Goal: Contribute content: Add original content to the website for others to see

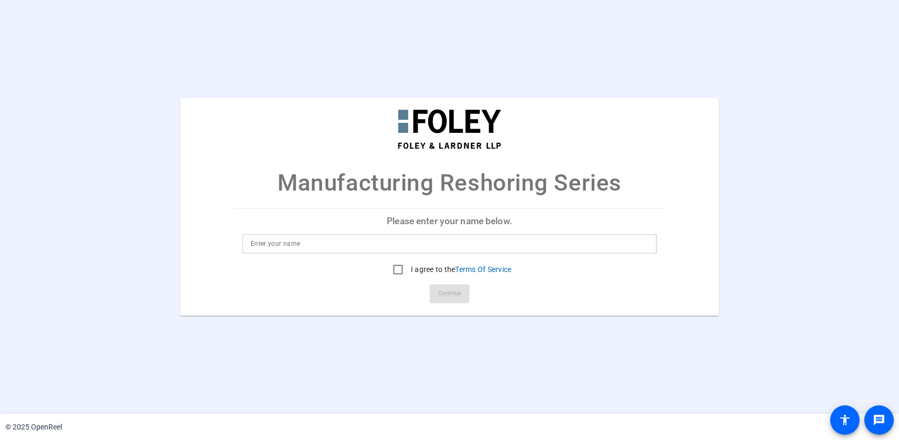
click at [436, 242] on input at bounding box center [450, 244] width 398 height 13
type input "[PERSON_NAME]"
click at [448, 218] on p "Please enter your name below." at bounding box center [449, 221] width 431 height 25
click at [417, 270] on label "I agree to the Terms Of Service" at bounding box center [460, 270] width 103 height 11
click at [409, 270] on input "I agree to the Terms Of Service" at bounding box center [398, 270] width 21 height 21
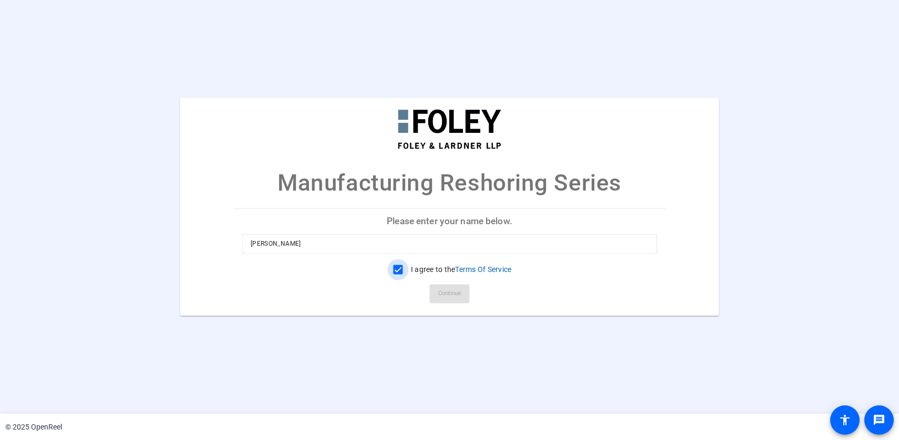
checkbox input "true"
click at [451, 292] on span "Continue" at bounding box center [449, 294] width 23 height 16
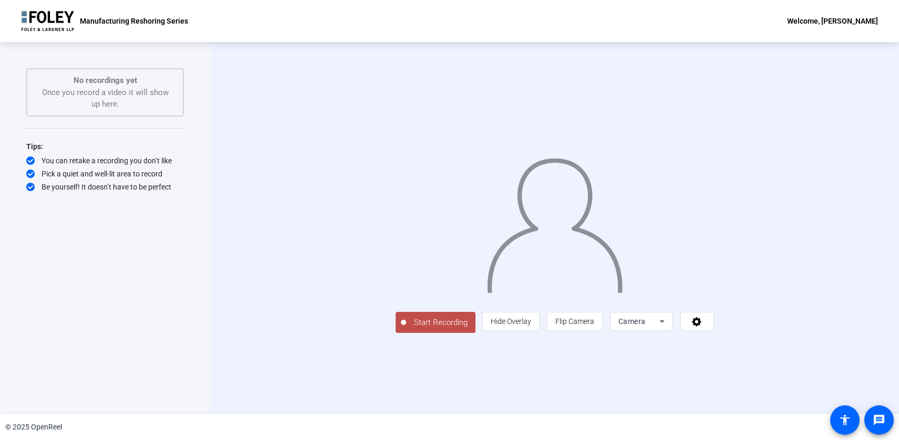
click at [646, 326] on span "Camera" at bounding box center [631, 321] width 27 height 8
click at [749, 392] on div at bounding box center [449, 220] width 899 height 440
click at [703, 327] on icon at bounding box center [697, 321] width 12 height 11
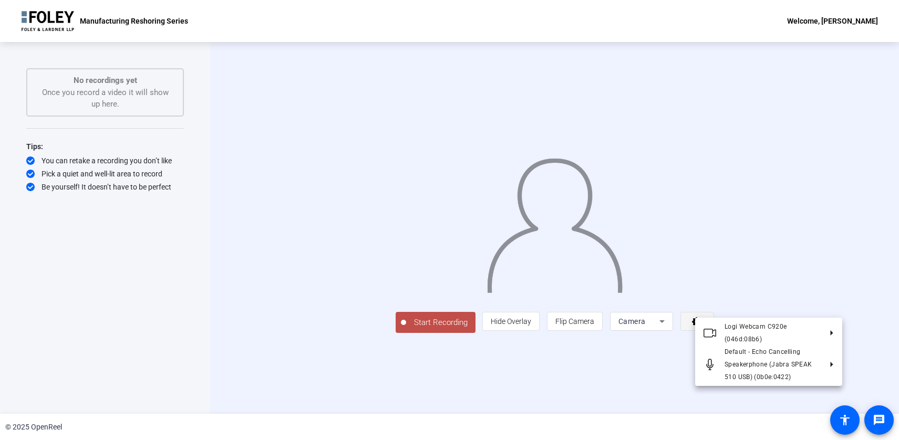
click at [831, 397] on div at bounding box center [449, 220] width 899 height 440
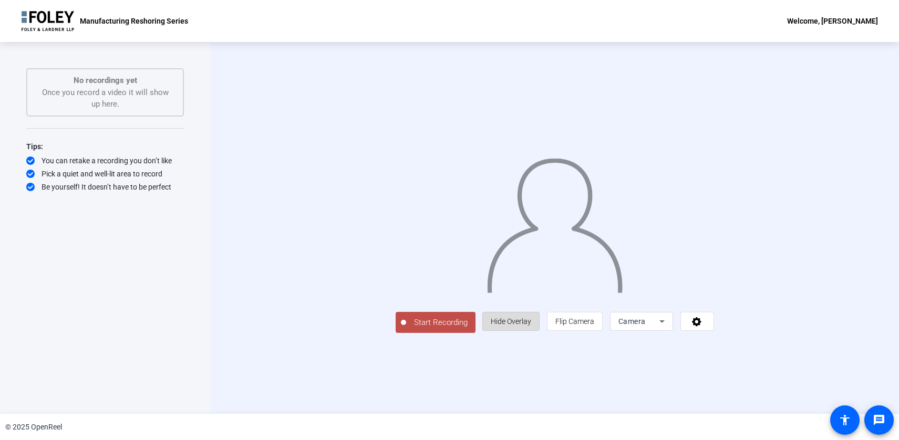
click at [531, 326] on span "Hide Overlay" at bounding box center [511, 321] width 40 height 8
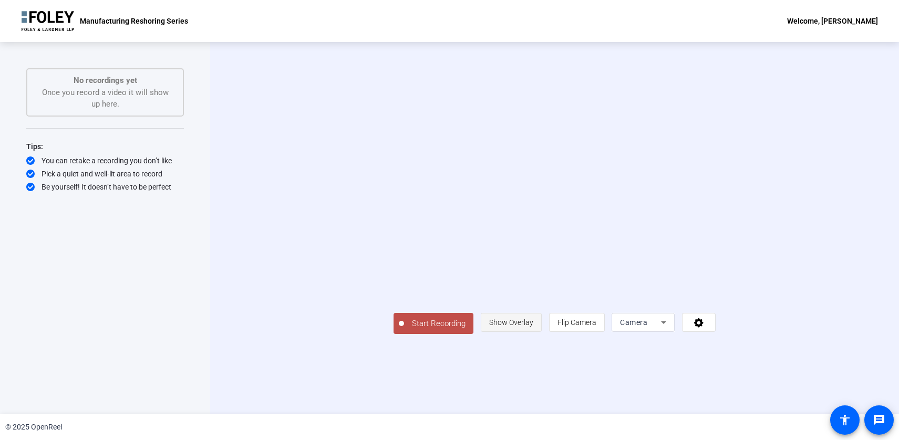
click at [533, 327] on span "Show Overlay" at bounding box center [511, 322] width 44 height 8
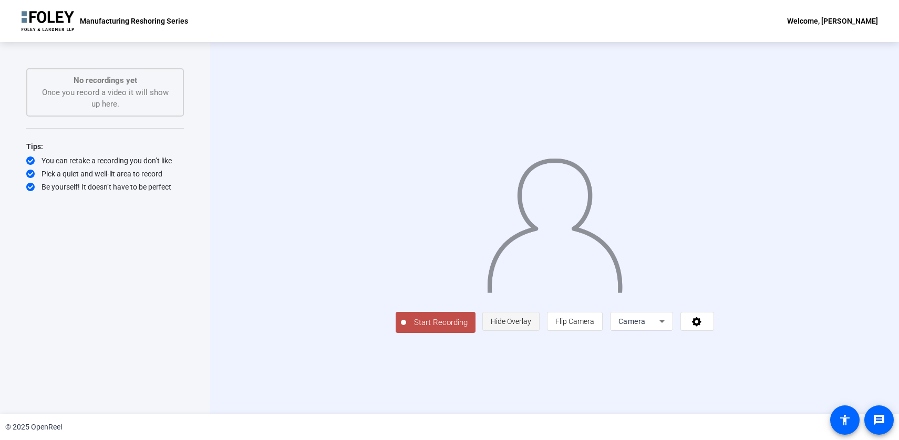
click at [531, 326] on span "Hide Overlay" at bounding box center [511, 321] width 40 height 8
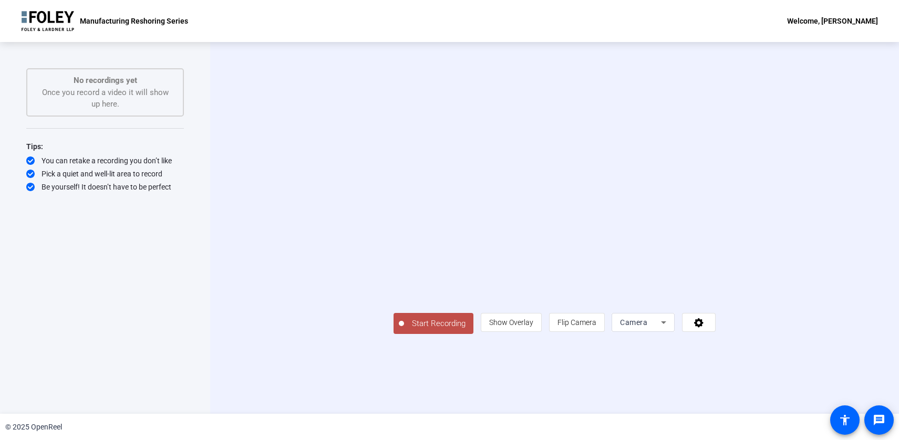
drag, startPoint x: 635, startPoint y: 287, endPoint x: 541, endPoint y: 402, distance: 149.0
click at [541, 334] on div "Start Recording person Show Overlay flip Flip Camera Camera" at bounding box center [555, 322] width 322 height 23
click at [596, 327] on span "Flip Camera" at bounding box center [576, 322] width 39 height 8
click at [670, 329] on icon at bounding box center [663, 322] width 13 height 13
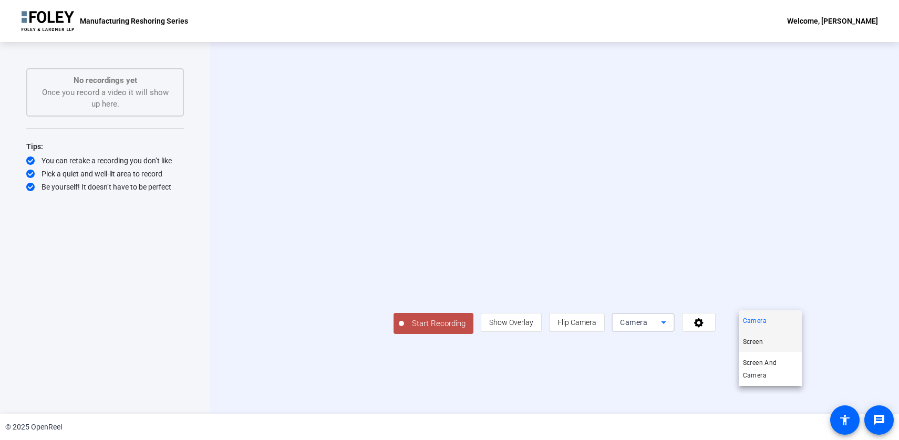
click at [773, 340] on mat-option "Screen" at bounding box center [770, 342] width 63 height 21
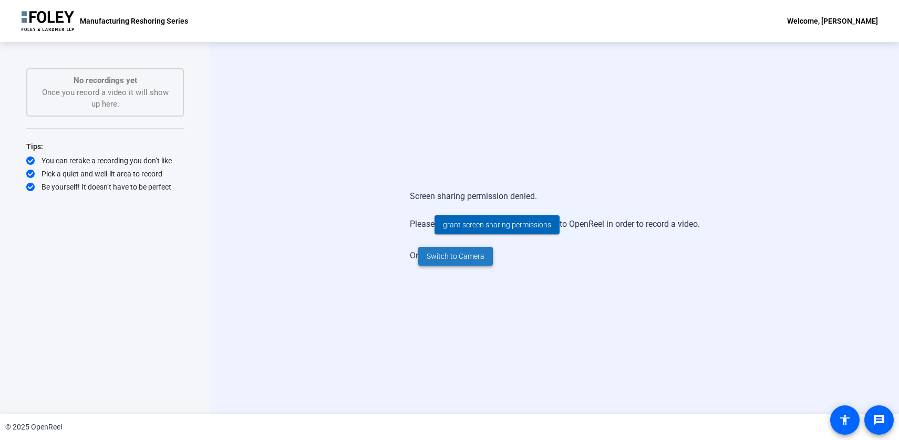
click at [466, 259] on span "Switch to Camera" at bounding box center [456, 256] width 58 height 11
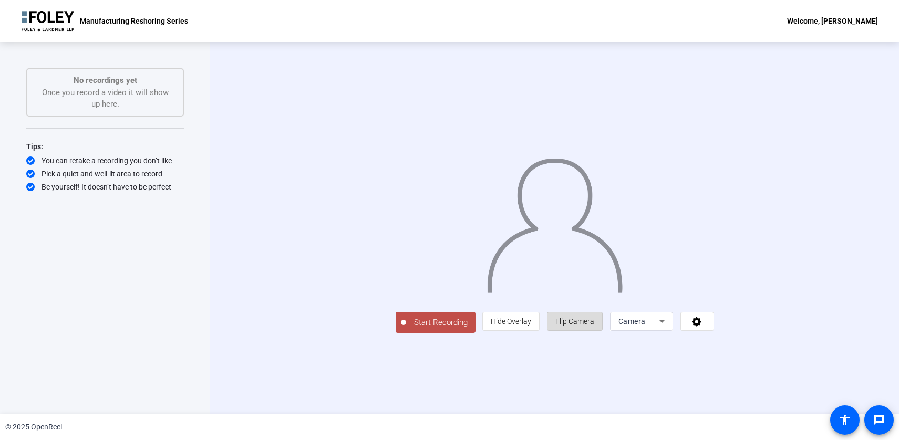
click at [594, 332] on span "Flip Camera" at bounding box center [574, 322] width 39 height 20
click at [531, 326] on span "Hide Overlay" at bounding box center [511, 321] width 40 height 8
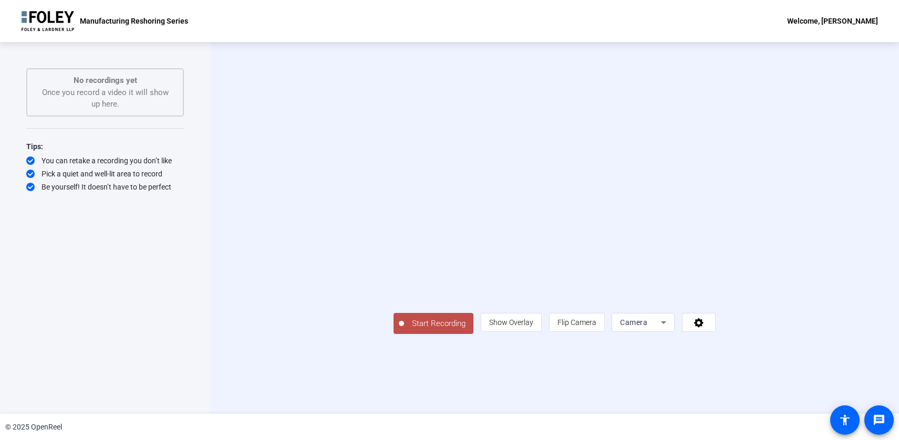
click at [404, 330] on span "Start Recording" at bounding box center [438, 324] width 69 height 12
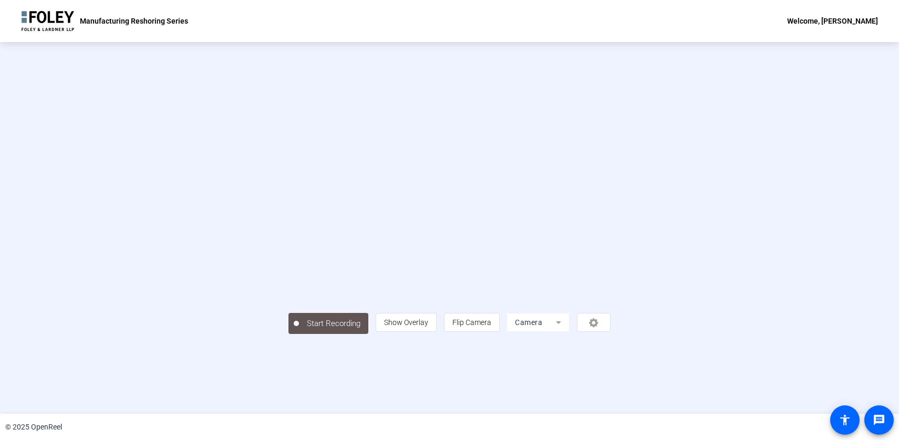
click at [611, 200] on video at bounding box center [449, 212] width 322 height 181
drag, startPoint x: 159, startPoint y: 400, endPoint x: 164, endPoint y: 398, distance: 6.1
click at [289, 334] on button "Stop Recording 00:00:06" at bounding box center [328, 324] width 79 height 22
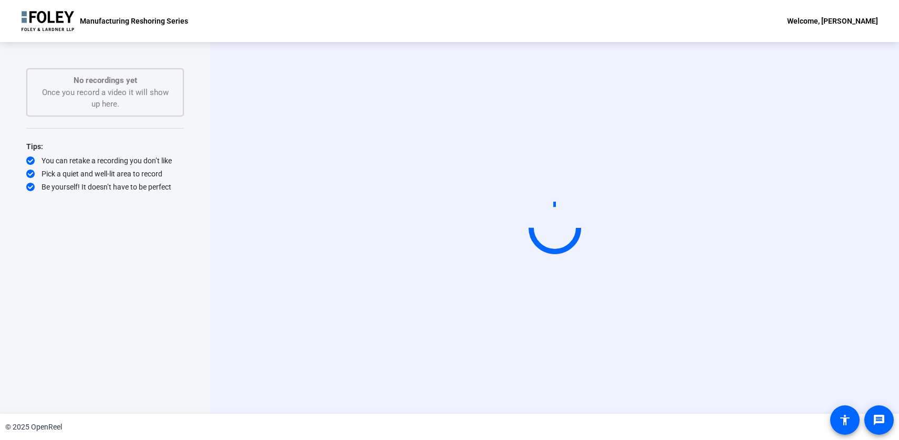
click at [164, 398] on div "Start Recording No recordings yet Once you record a video it will show up here.…" at bounding box center [105, 228] width 210 height 372
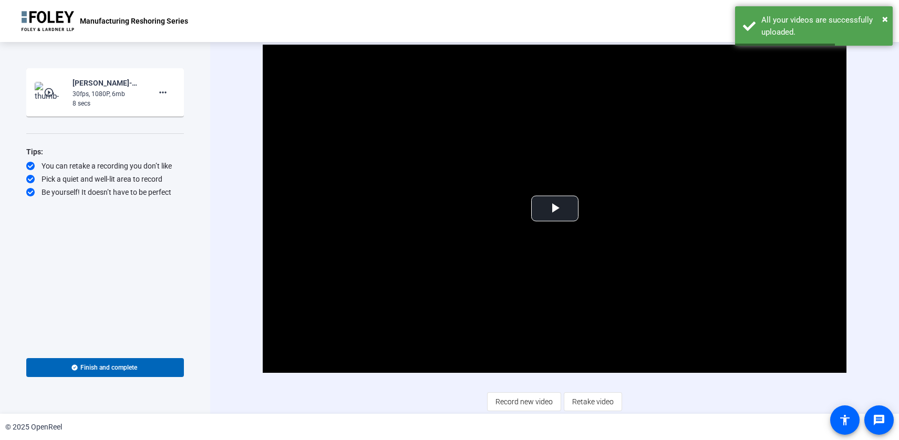
drag, startPoint x: 191, startPoint y: 385, endPoint x: 237, endPoint y: 386, distance: 46.8
click at [237, 386] on div "Start Recording play_circle_outline [PERSON_NAME]-Manufacturing Reshoring Serie…" at bounding box center [449, 228] width 899 height 372
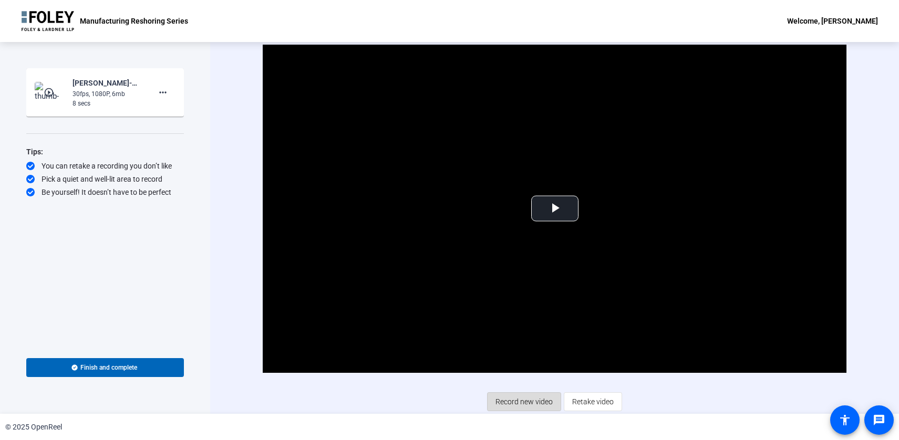
click at [539, 399] on span "Record new video" at bounding box center [523, 402] width 57 height 20
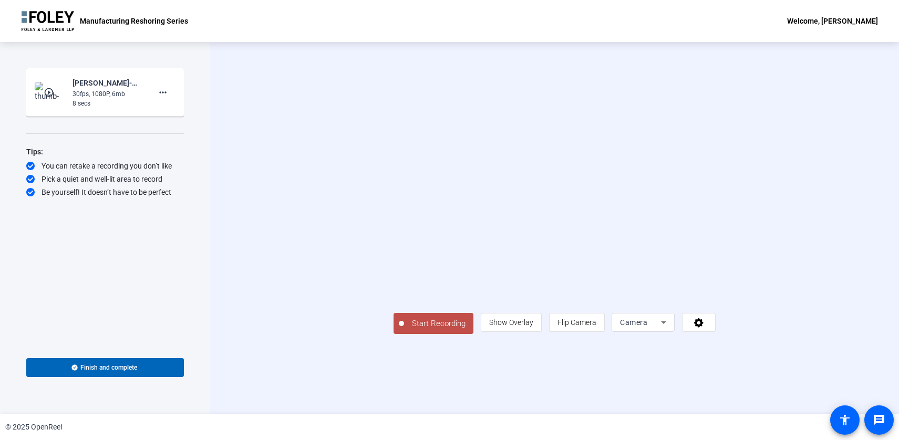
click at [394, 334] on button "Start Recording" at bounding box center [434, 323] width 80 height 21
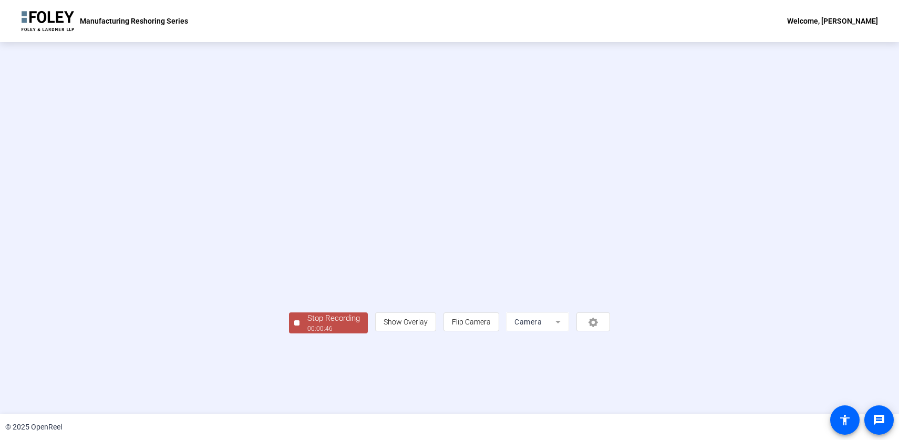
click at [307, 325] on div "Stop Recording" at bounding box center [333, 319] width 53 height 12
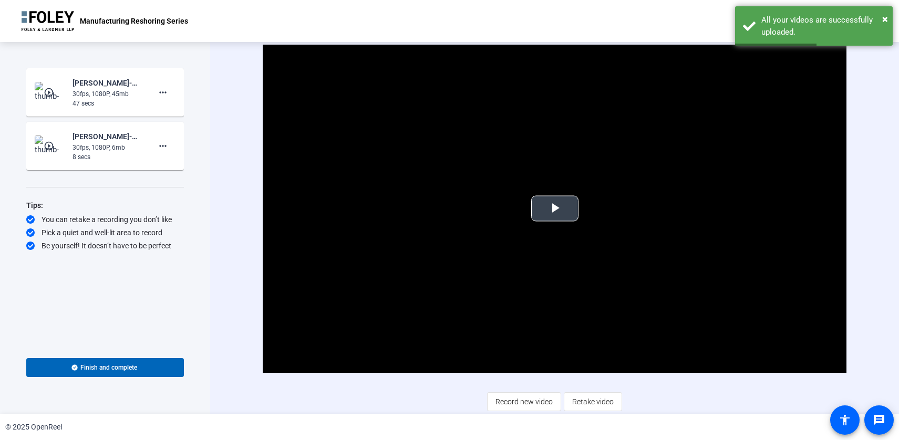
click at [555, 209] on span "Video Player" at bounding box center [555, 209] width 0 height 0
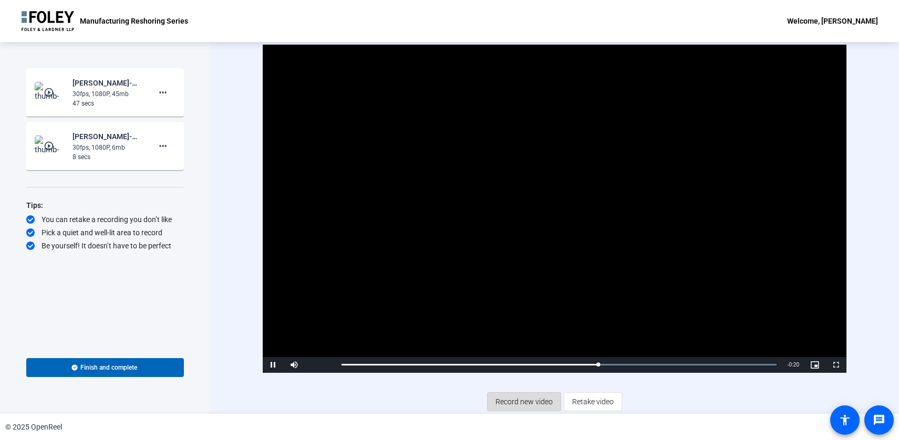
click at [521, 399] on span "Record new video" at bounding box center [523, 402] width 57 height 20
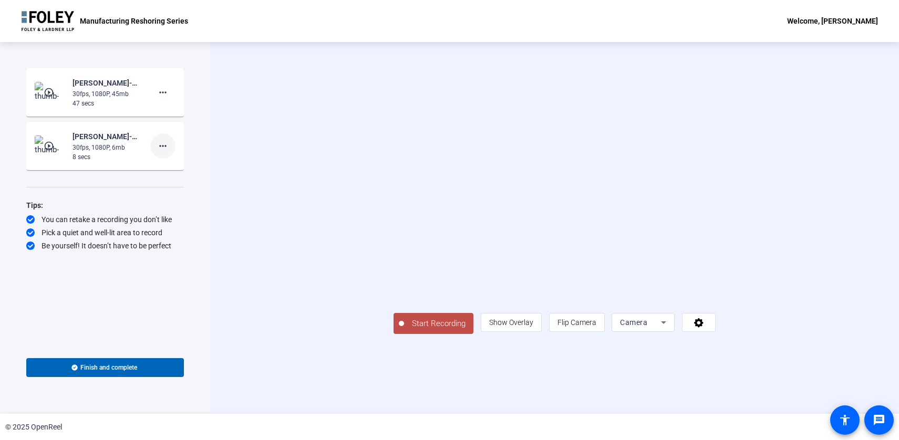
click at [163, 149] on mat-icon "more_horiz" at bounding box center [163, 146] width 13 height 13
click at [175, 165] on span "Delete clip" at bounding box center [180, 168] width 42 height 13
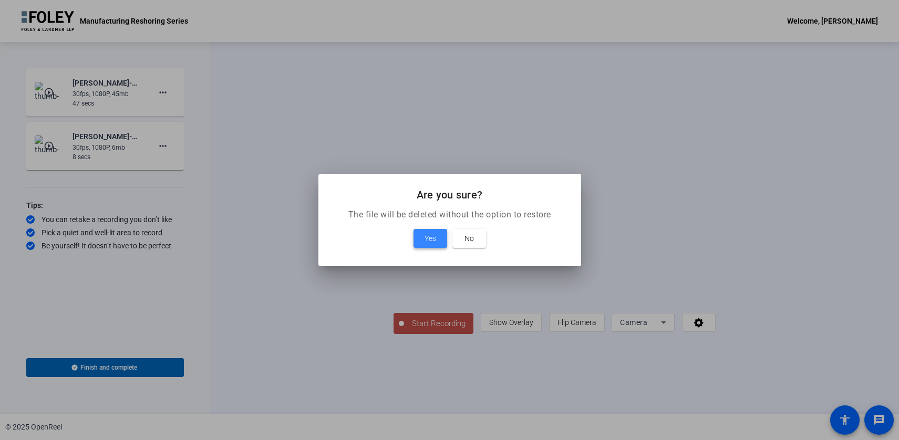
click at [431, 234] on span "Yes" at bounding box center [431, 238] width 12 height 13
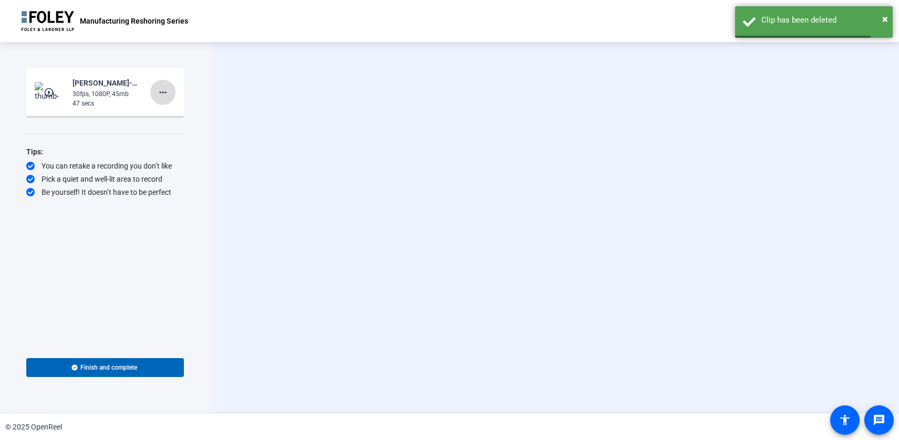
click at [163, 89] on mat-icon "more_horiz" at bounding box center [163, 92] width 13 height 13
click at [189, 115] on span "Delete clip" at bounding box center [180, 114] width 42 height 13
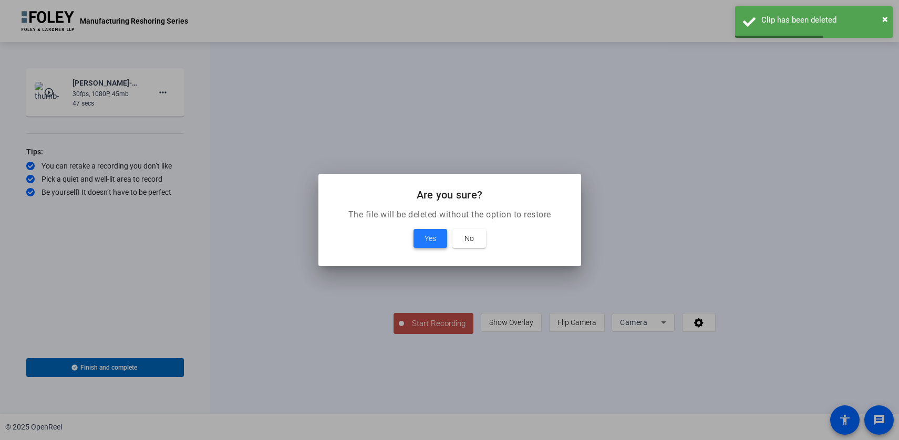
click at [433, 240] on span "Yes" at bounding box center [431, 238] width 12 height 13
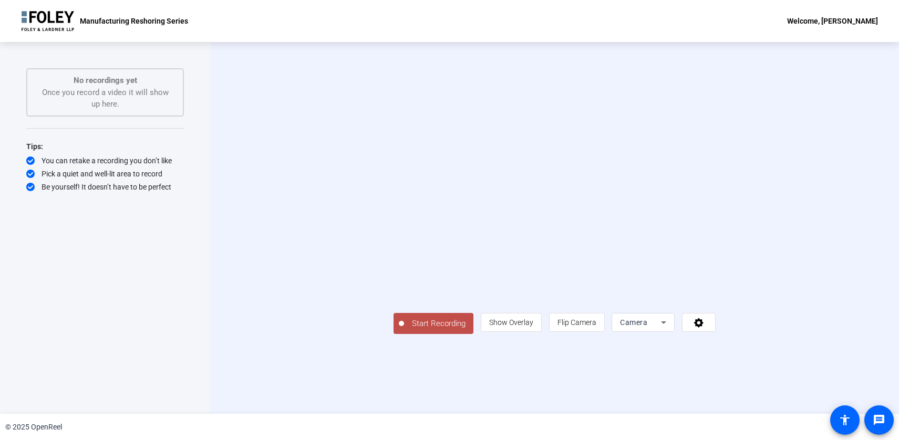
click at [404, 330] on span "Start Recording" at bounding box center [438, 324] width 69 height 12
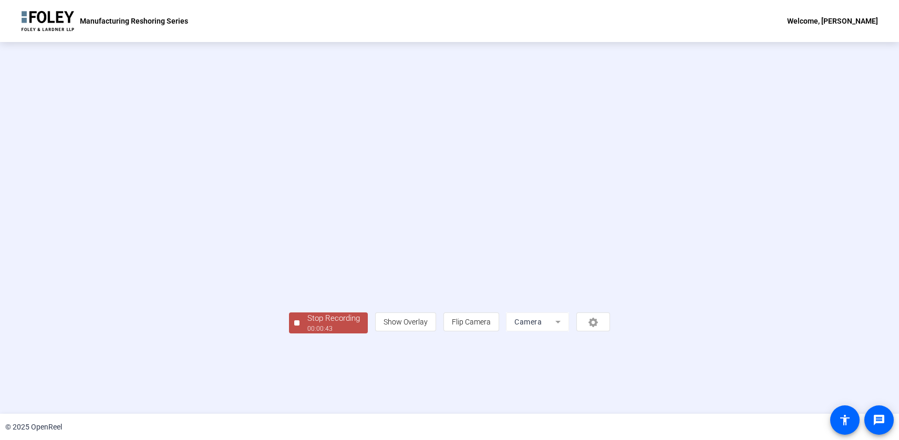
click at [307, 325] on div "Stop Recording" at bounding box center [333, 319] width 53 height 12
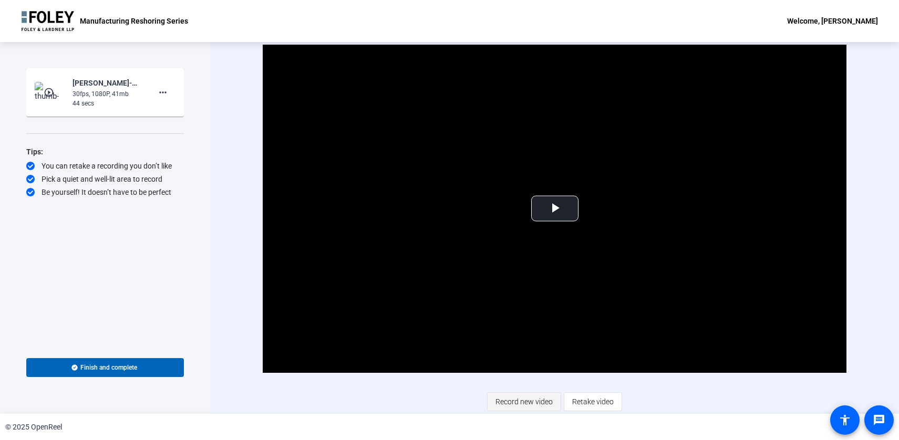
click at [519, 398] on span "Record new video" at bounding box center [523, 402] width 57 height 20
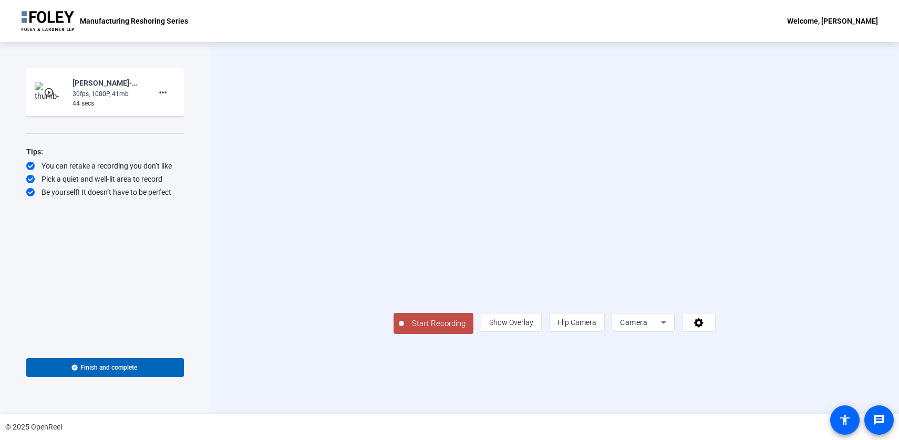
click at [404, 330] on span "Start Recording" at bounding box center [438, 324] width 69 height 12
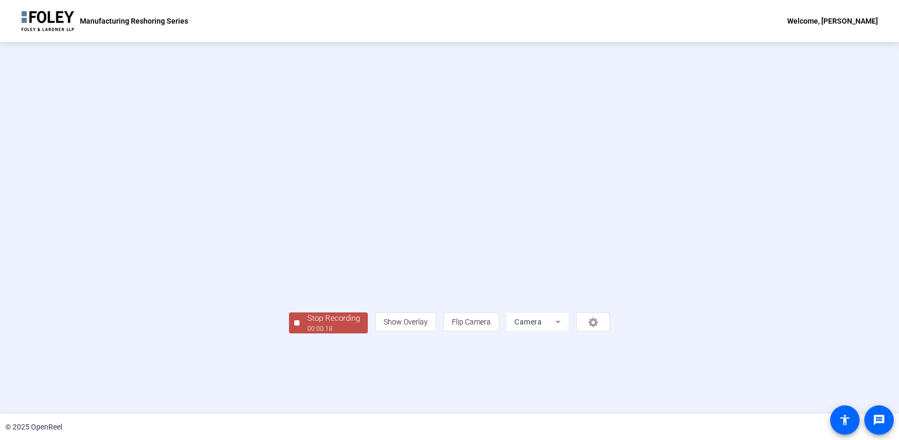
click at [307, 334] on div "00:00:18" at bounding box center [333, 328] width 53 height 9
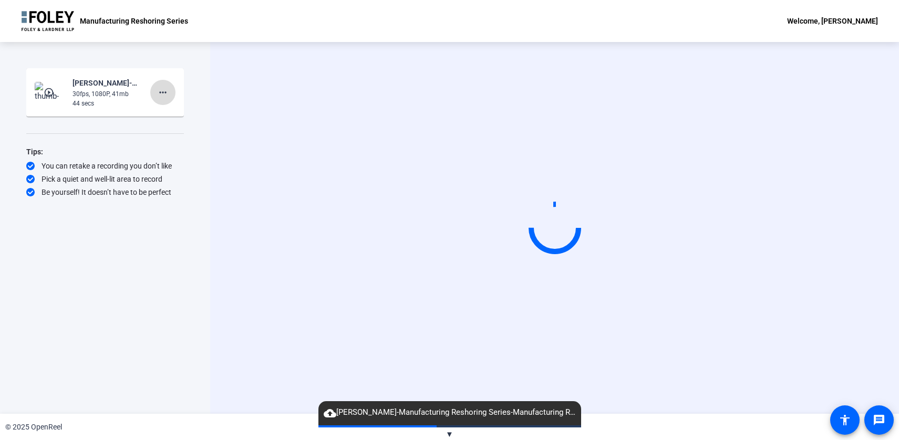
click at [166, 94] on mat-icon "more_horiz" at bounding box center [163, 92] width 13 height 13
click at [173, 112] on span "Delete clip" at bounding box center [180, 114] width 42 height 13
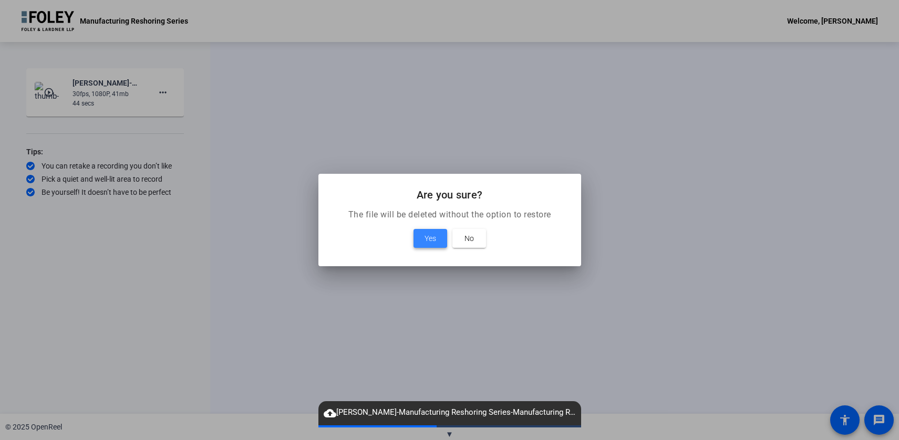
click at [432, 243] on span "Yes" at bounding box center [431, 238] width 12 height 13
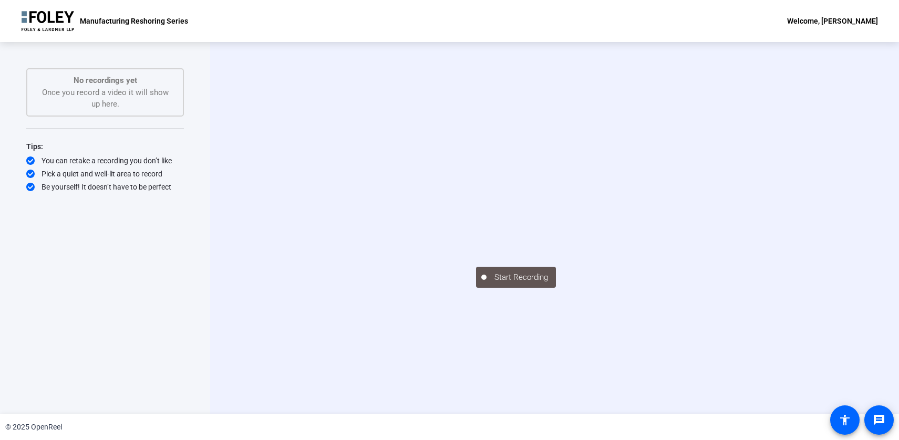
click at [476, 288] on div "Start Recording" at bounding box center [555, 276] width 158 height 23
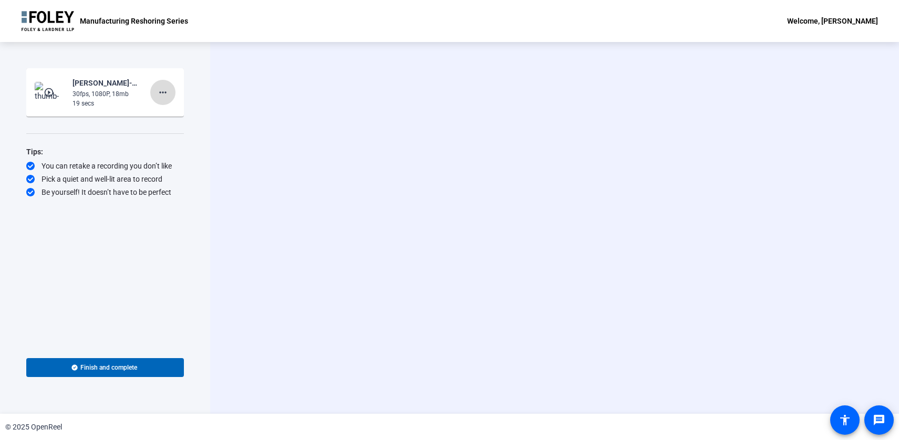
click at [162, 98] on mat-icon "more_horiz" at bounding box center [163, 92] width 13 height 13
click at [170, 115] on span "Delete clip" at bounding box center [180, 114] width 42 height 13
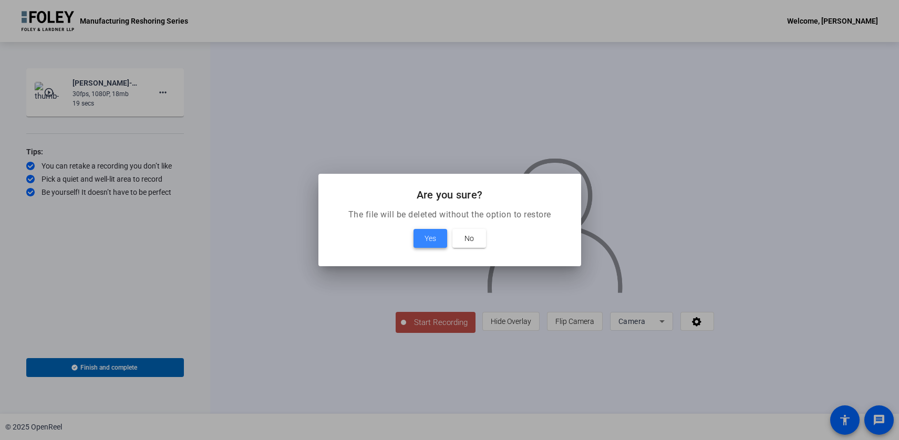
click at [419, 235] on span at bounding box center [431, 238] width 34 height 25
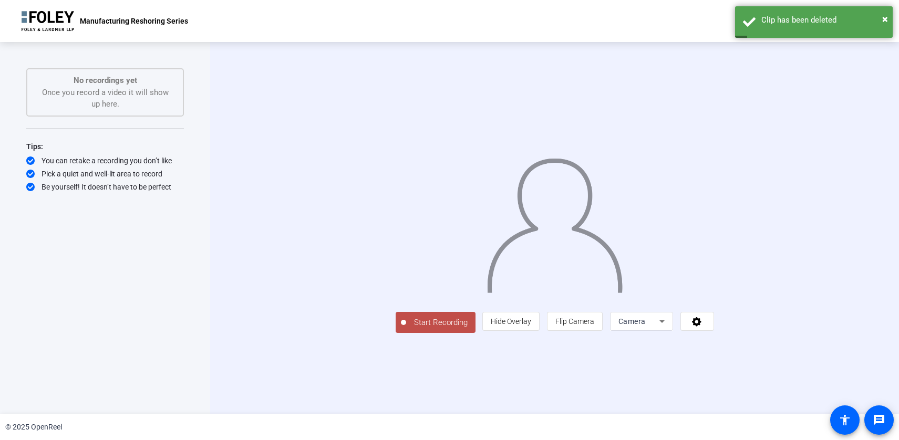
click at [406, 329] on span "Start Recording" at bounding box center [440, 323] width 69 height 12
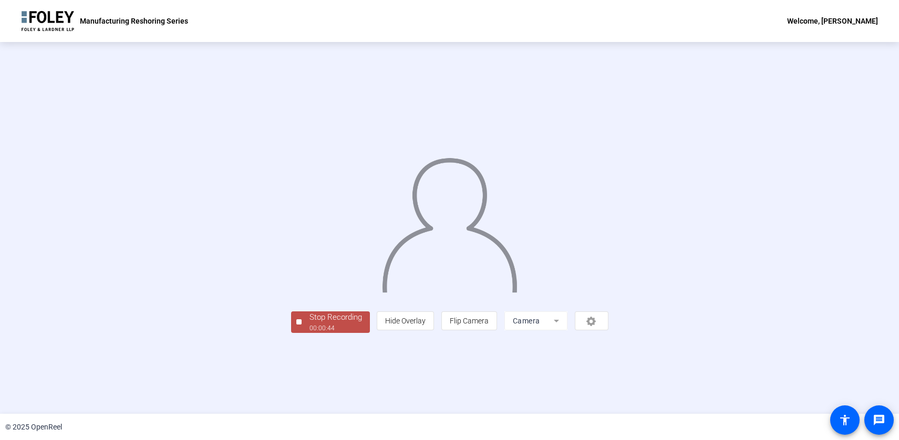
click at [309, 324] on div "Stop Recording" at bounding box center [335, 318] width 53 height 12
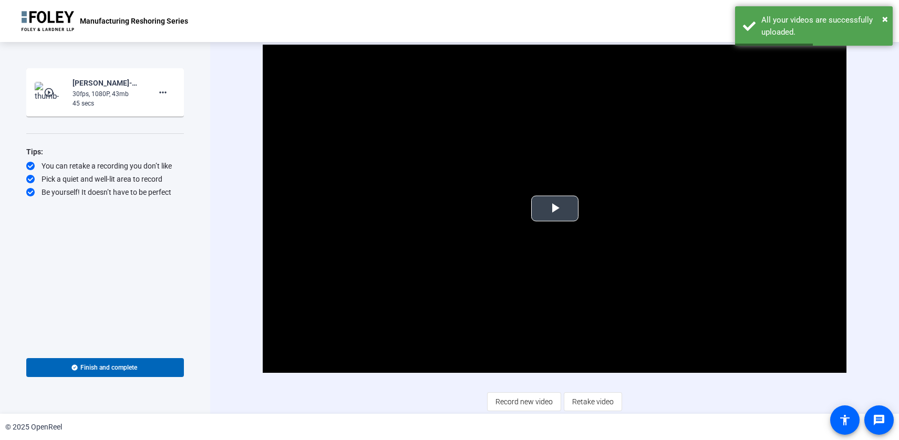
click at [555, 209] on span "Video Player" at bounding box center [555, 209] width 0 height 0
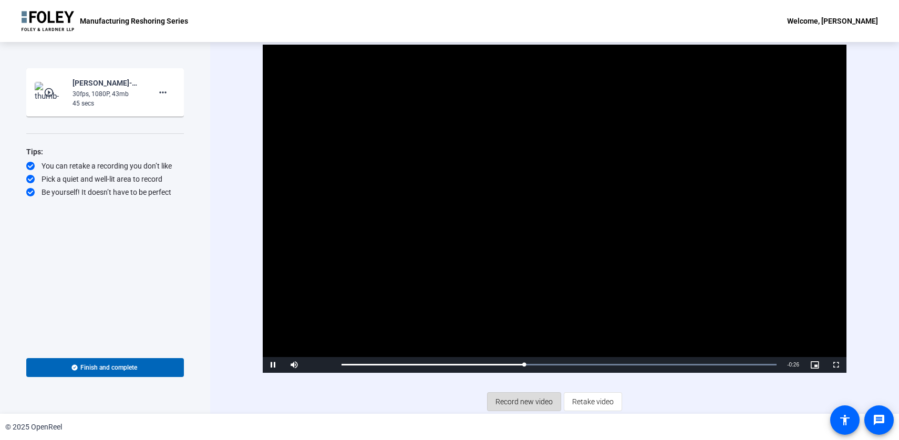
click at [525, 394] on span "Record new video" at bounding box center [523, 402] width 57 height 20
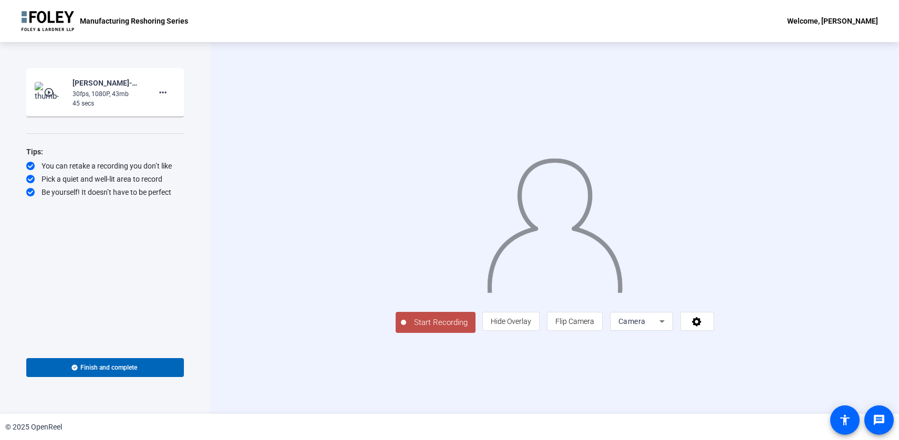
click at [406, 329] on span "Start Recording" at bounding box center [440, 323] width 69 height 12
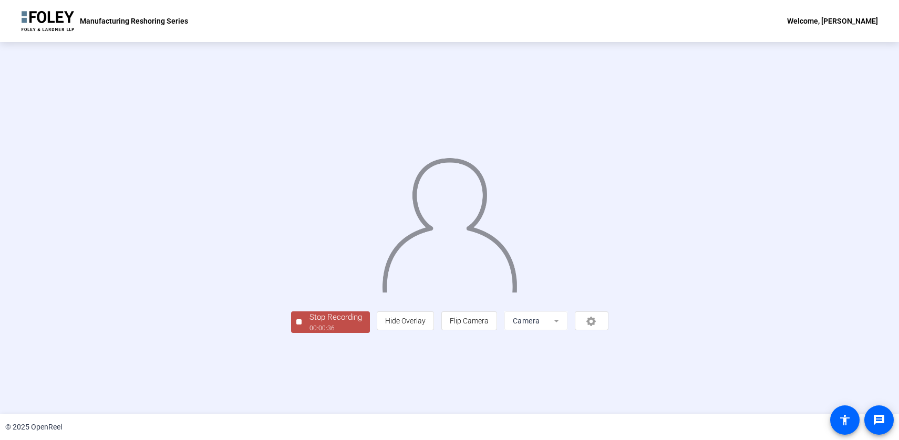
click at [309, 324] on div "Stop Recording" at bounding box center [335, 318] width 53 height 12
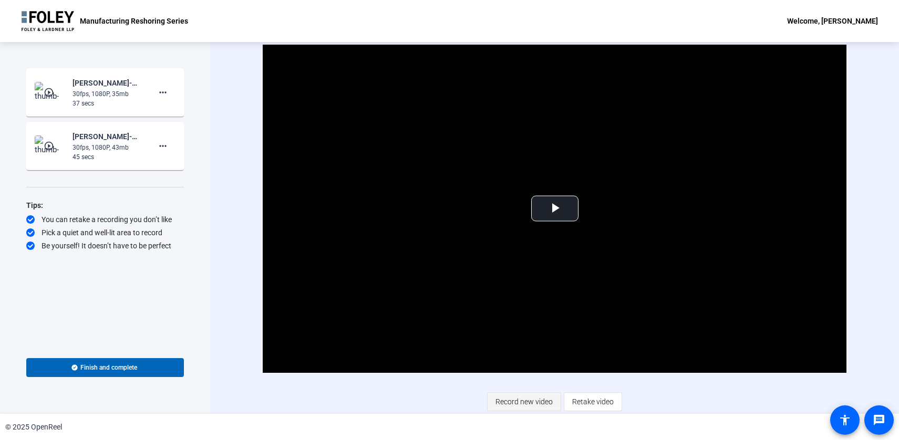
click at [535, 396] on span "Record new video" at bounding box center [523, 402] width 57 height 20
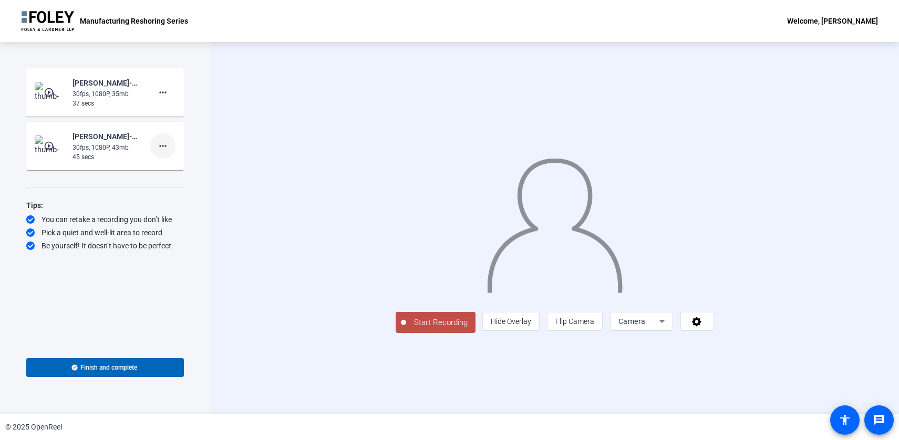
click at [164, 143] on mat-icon "more_horiz" at bounding box center [163, 146] width 13 height 13
click at [184, 163] on span "Delete clip" at bounding box center [180, 168] width 42 height 13
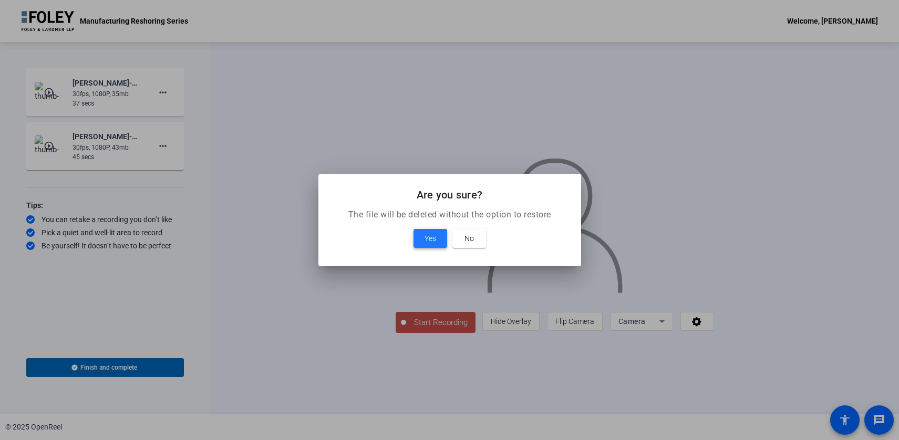
click at [433, 241] on span "Yes" at bounding box center [431, 238] width 12 height 13
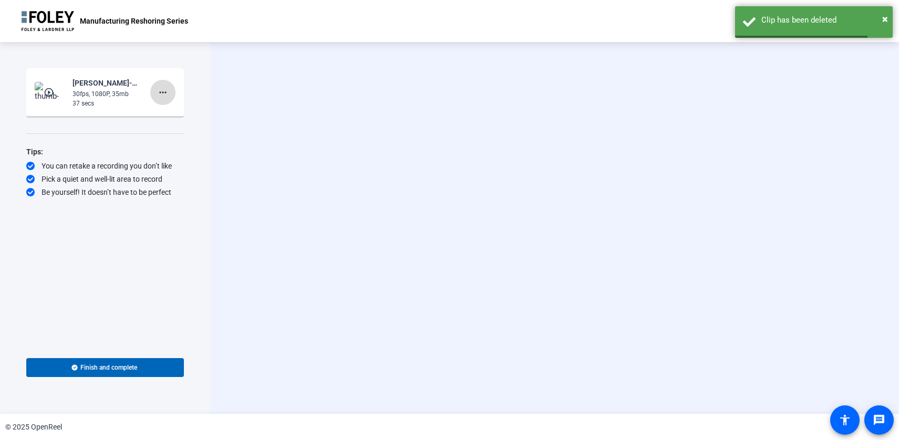
click at [162, 94] on mat-icon "more_horiz" at bounding box center [163, 92] width 13 height 13
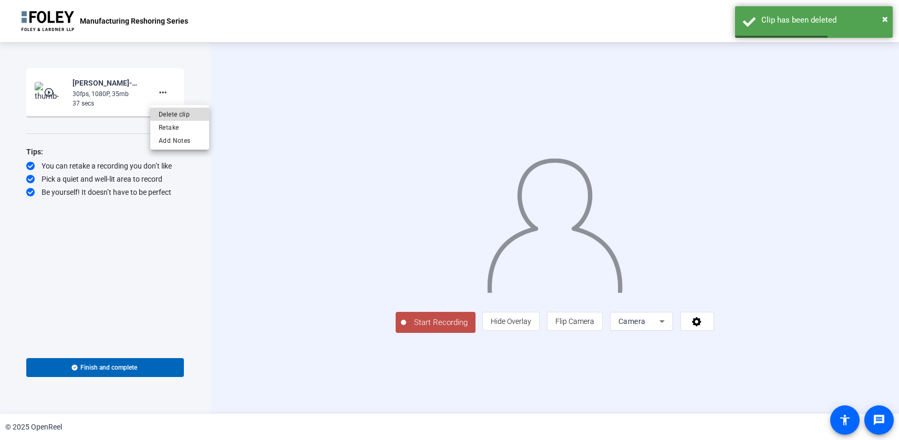
click at [185, 111] on span "Delete clip" at bounding box center [180, 114] width 42 height 13
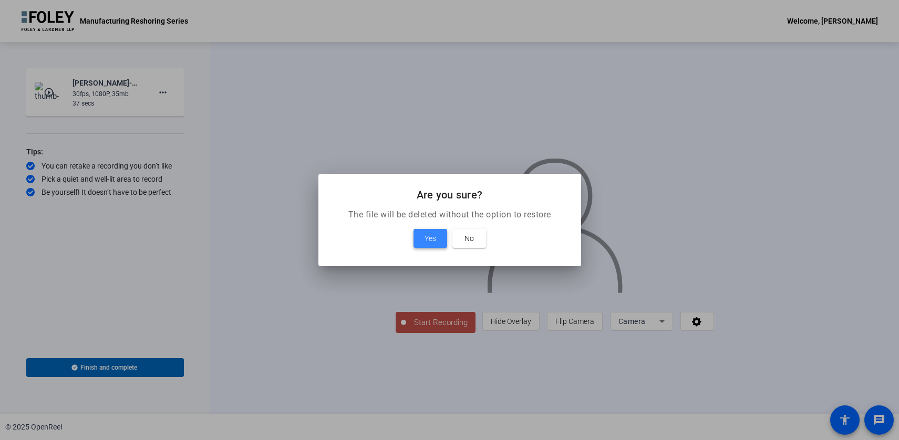
click at [433, 235] on span "Yes" at bounding box center [431, 238] width 12 height 13
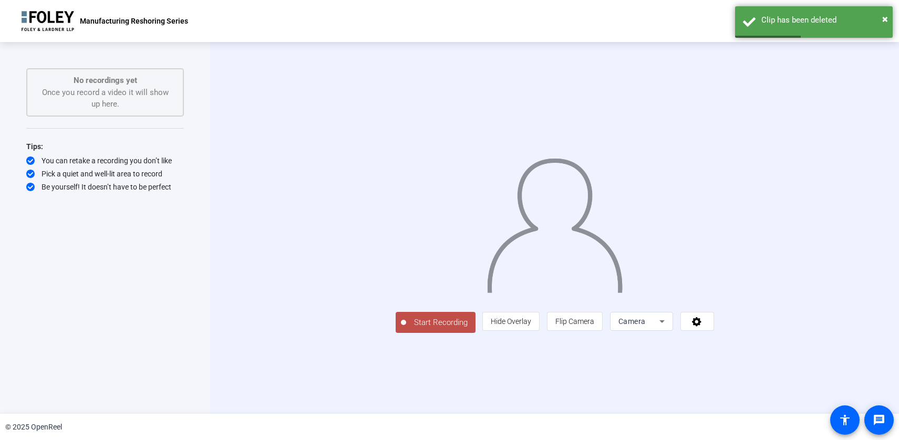
click at [406, 329] on span "Start Recording" at bounding box center [440, 323] width 69 height 12
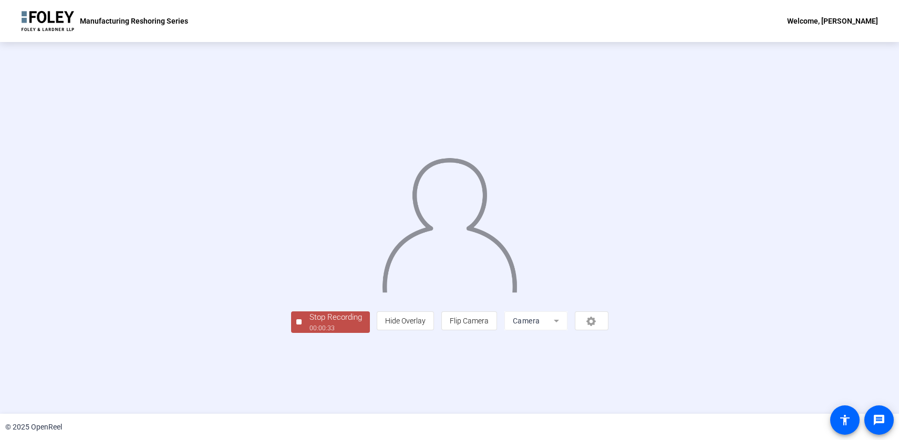
drag, startPoint x: 192, startPoint y: 414, endPoint x: 192, endPoint y: 396, distance: 17.3
click at [192, 412] on div "Stop Recording 00:00:33 person Hide Overlay flip Flip Camera Camera" at bounding box center [449, 228] width 899 height 372
click at [309, 324] on div "Stop Recording" at bounding box center [335, 318] width 53 height 12
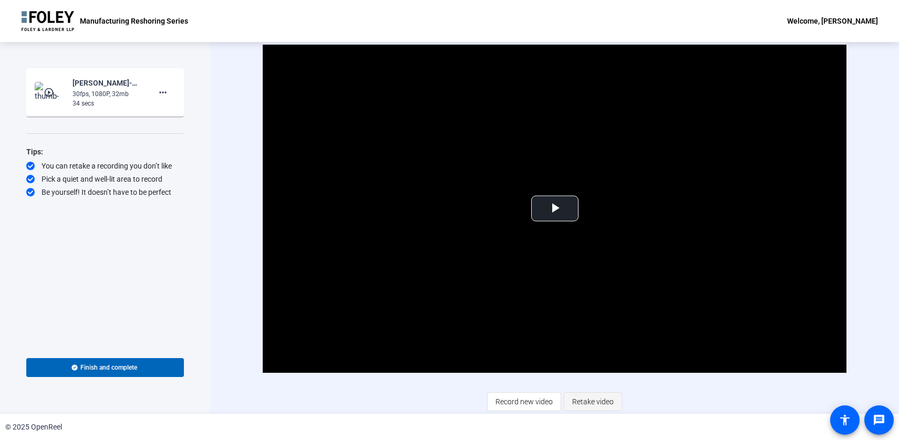
click at [585, 396] on span "Retake video" at bounding box center [593, 402] width 42 height 20
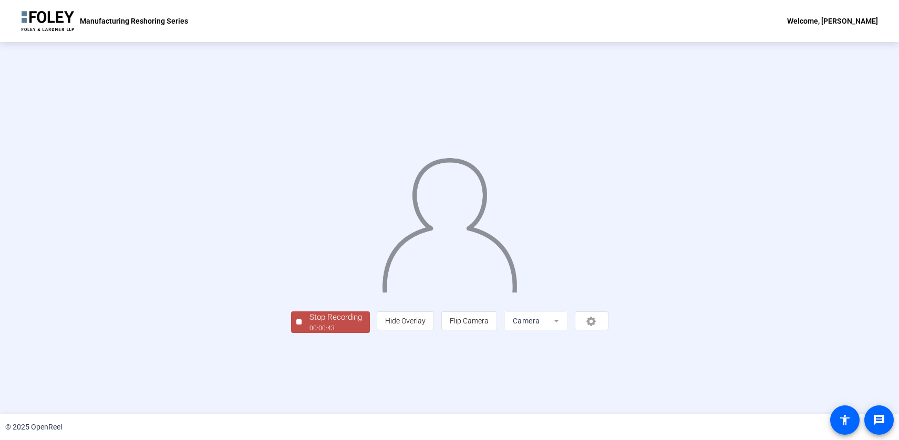
click at [309, 324] on div "Stop Recording" at bounding box center [335, 318] width 53 height 12
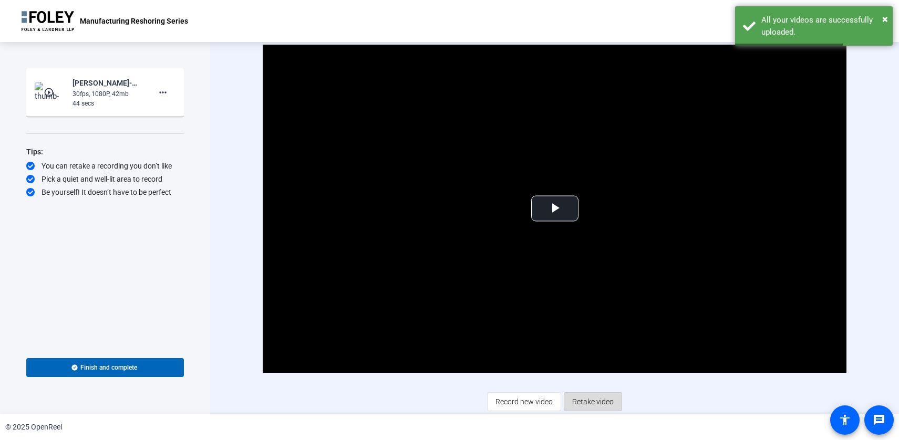
click at [595, 399] on span "Retake video" at bounding box center [593, 402] width 42 height 20
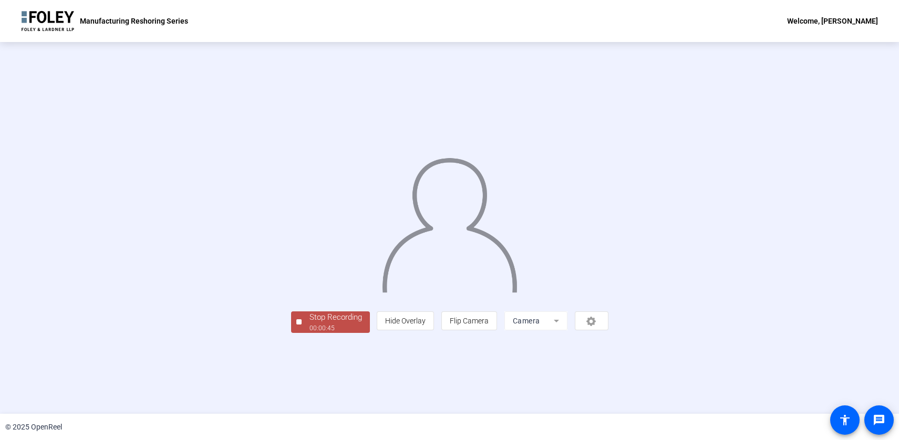
click at [309, 333] on div "00:00:45" at bounding box center [335, 328] width 53 height 9
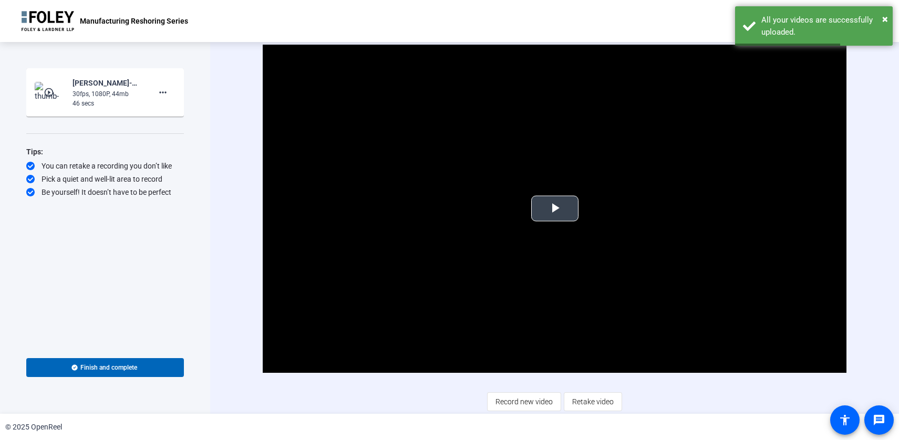
click at [555, 209] on span "Video Player" at bounding box center [555, 209] width 0 height 0
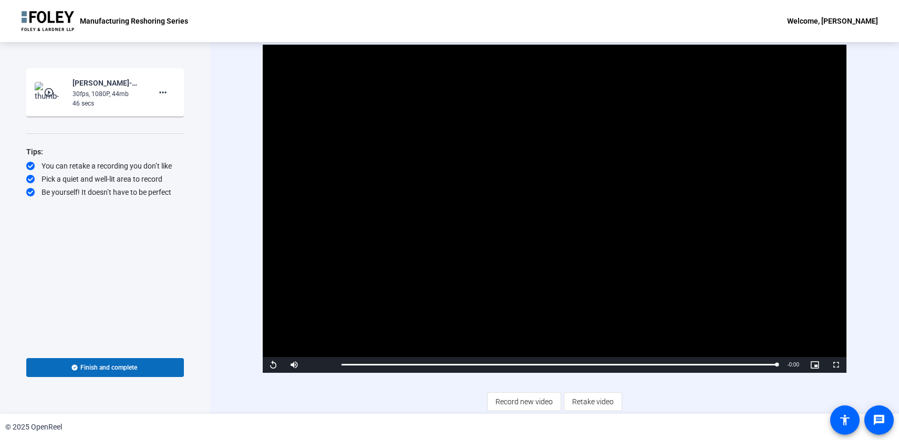
click at [130, 370] on span "Finish and complete" at bounding box center [108, 368] width 57 height 8
